Goal: Task Accomplishment & Management: Use online tool/utility

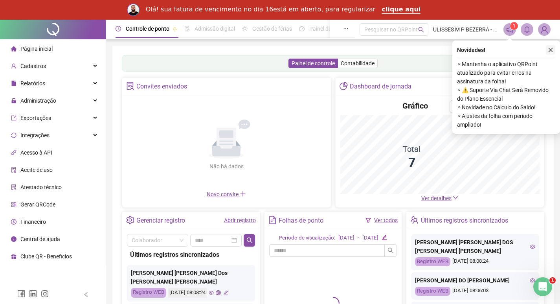
click at [551, 51] on icon "close" at bounding box center [551, 50] width 6 height 6
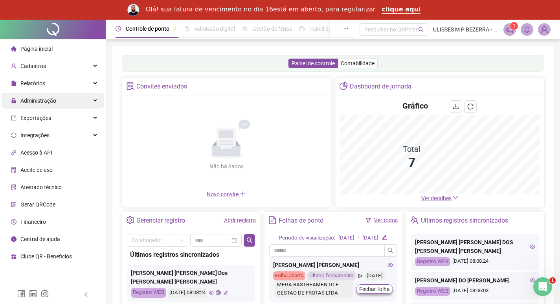
click at [81, 99] on div "Administração" at bounding box center [53, 101] width 103 height 16
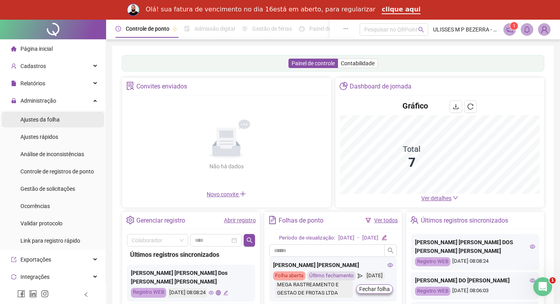
click at [74, 114] on li "Ajustes da folha" at bounding box center [53, 120] width 103 height 16
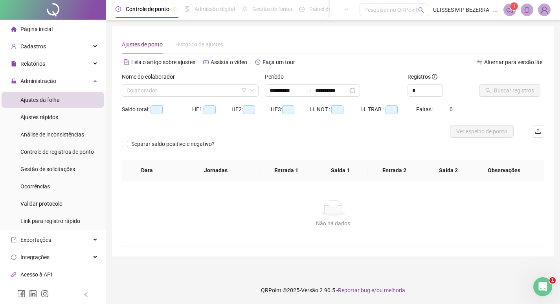
type input "**********"
click at [188, 90] on input "search" at bounding box center [188, 91] width 122 height 12
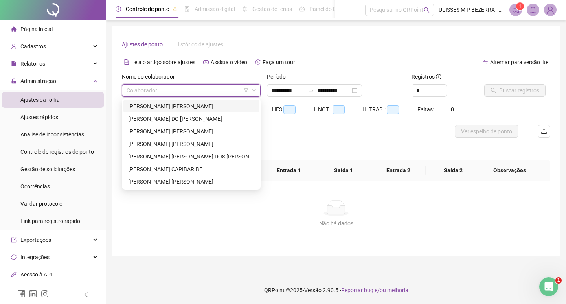
click at [190, 109] on div "[PERSON_NAME] [PERSON_NAME]" at bounding box center [191, 106] width 126 height 9
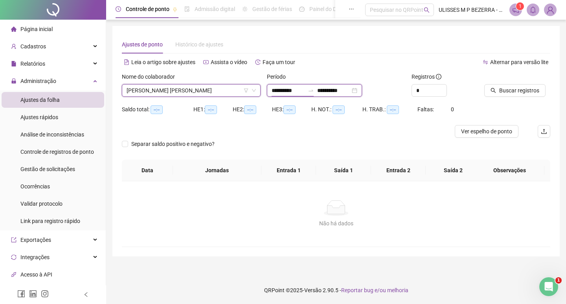
click at [284, 90] on input "**********" at bounding box center [288, 90] width 33 height 9
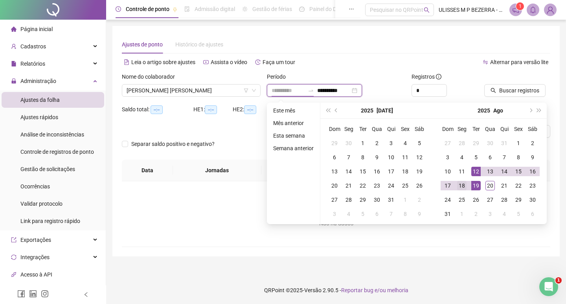
type input "**********"
drag, startPoint x: 462, startPoint y: 183, endPoint x: 486, endPoint y: 182, distance: 24.4
click at [463, 183] on div "18" at bounding box center [461, 185] width 9 height 9
type input "**********"
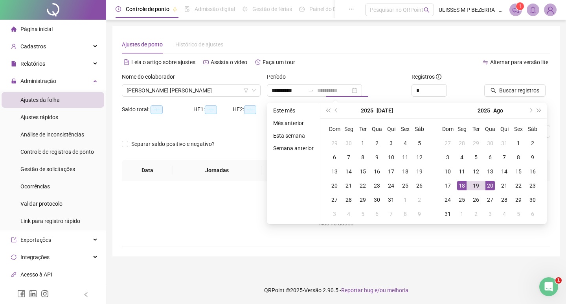
click at [488, 183] on div "20" at bounding box center [490, 185] width 9 height 9
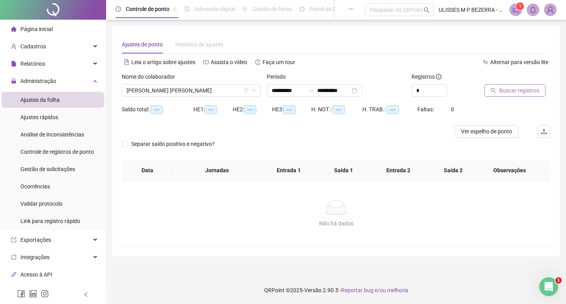
click at [526, 87] on span "Buscar registros" at bounding box center [519, 90] width 40 height 9
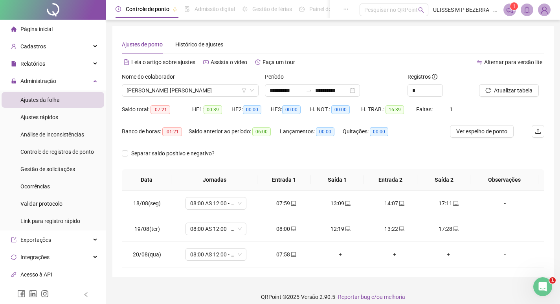
scroll to position [7, 0]
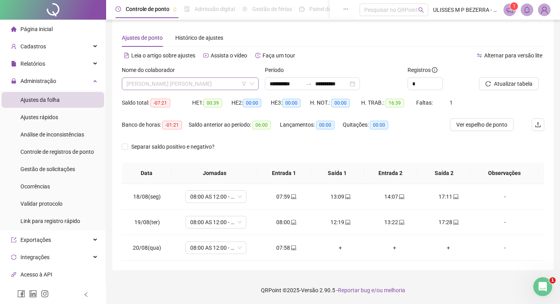
click at [177, 84] on span "[PERSON_NAME] [PERSON_NAME]" at bounding box center [190, 84] width 127 height 12
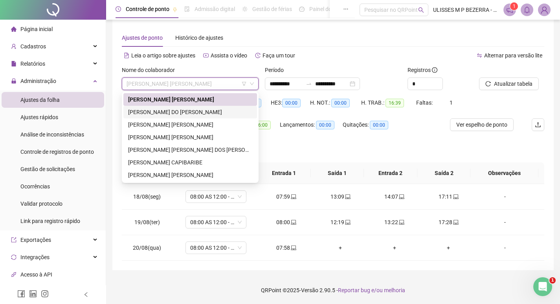
click at [185, 114] on div "[PERSON_NAME] DO [PERSON_NAME]" at bounding box center [190, 112] width 124 height 9
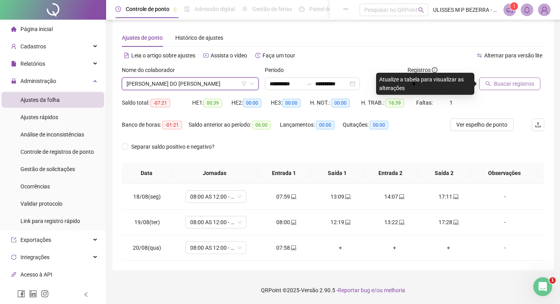
click at [488, 82] on icon "search" at bounding box center [489, 84] width 6 height 6
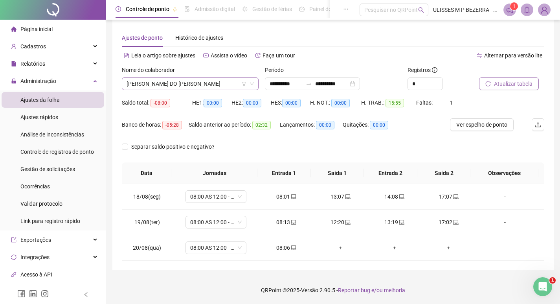
click at [198, 86] on span "[PERSON_NAME] DO [PERSON_NAME]" at bounding box center [190, 84] width 127 height 12
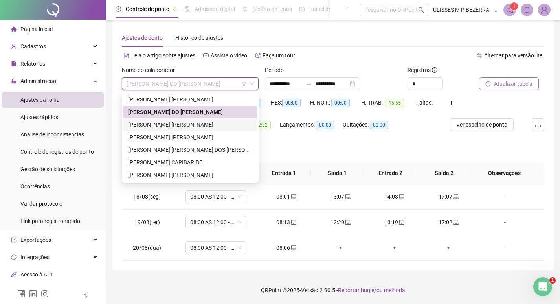
click at [199, 121] on div "[PERSON_NAME] [PERSON_NAME]" at bounding box center [190, 124] width 124 height 9
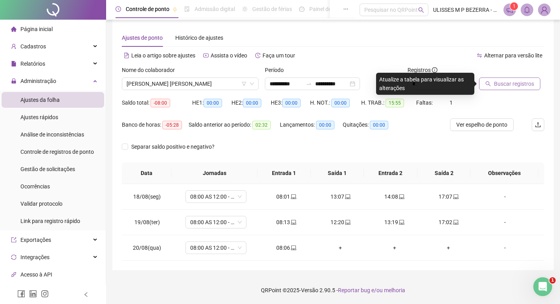
click at [505, 83] on span "Buscar registros" at bounding box center [514, 83] width 40 height 9
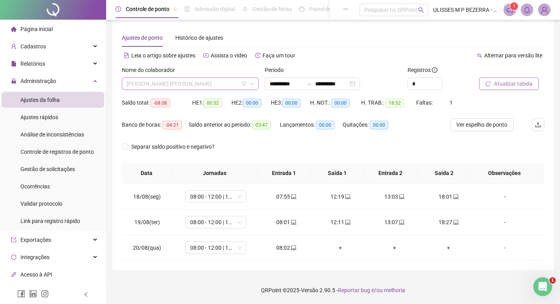
click at [206, 82] on span "[PERSON_NAME] [PERSON_NAME]" at bounding box center [190, 84] width 127 height 12
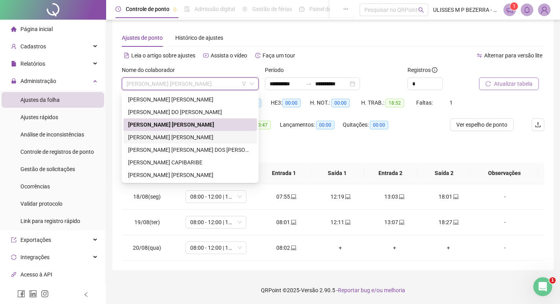
click at [201, 136] on div "[PERSON_NAME] [PERSON_NAME]" at bounding box center [190, 137] width 124 height 9
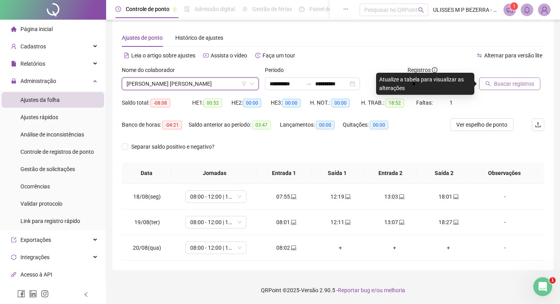
click at [507, 83] on span "Buscar registros" at bounding box center [514, 83] width 40 height 9
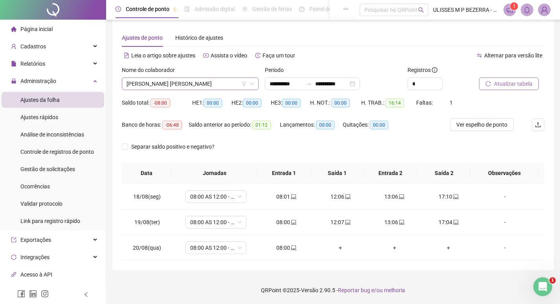
click at [214, 85] on span "[PERSON_NAME] [PERSON_NAME]" at bounding box center [190, 84] width 127 height 12
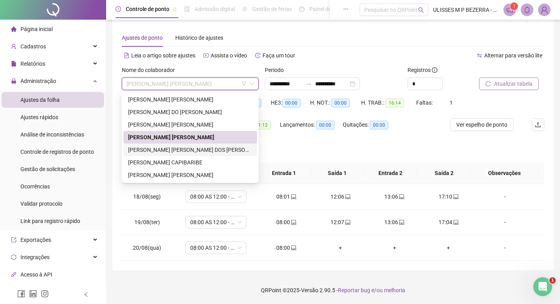
click at [210, 152] on div "[PERSON_NAME] [PERSON_NAME] DOS [PERSON_NAME] [PERSON_NAME]" at bounding box center [190, 150] width 124 height 9
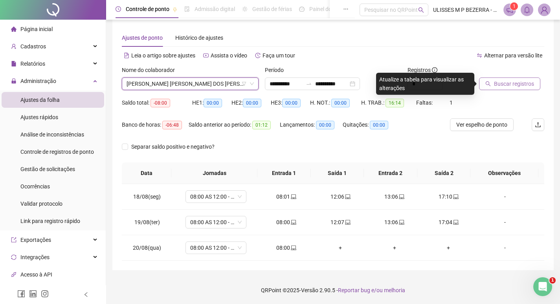
click at [499, 87] on span "Buscar registros" at bounding box center [514, 83] width 40 height 9
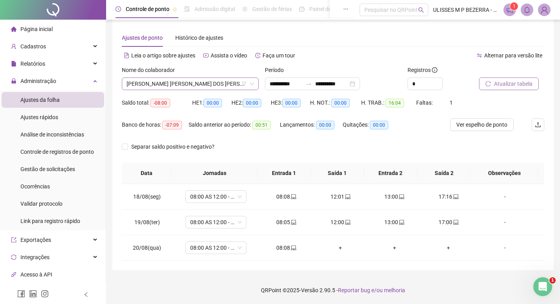
click at [190, 84] on span "[PERSON_NAME] [PERSON_NAME] DOS [PERSON_NAME] [PERSON_NAME]" at bounding box center [190, 84] width 127 height 12
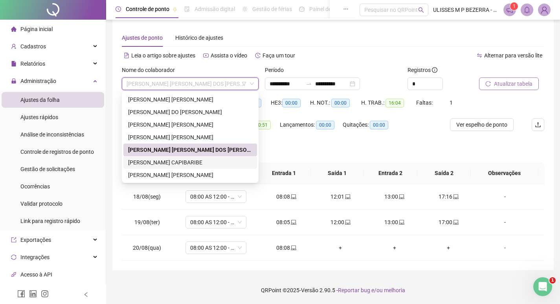
click at [193, 159] on div "[PERSON_NAME] CAPIBARIBE" at bounding box center [190, 162] width 124 height 9
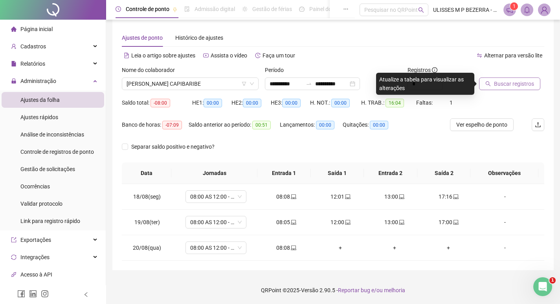
click at [502, 81] on span "Buscar registros" at bounding box center [514, 83] width 40 height 9
